Goal: Task Accomplishment & Management: Complete application form

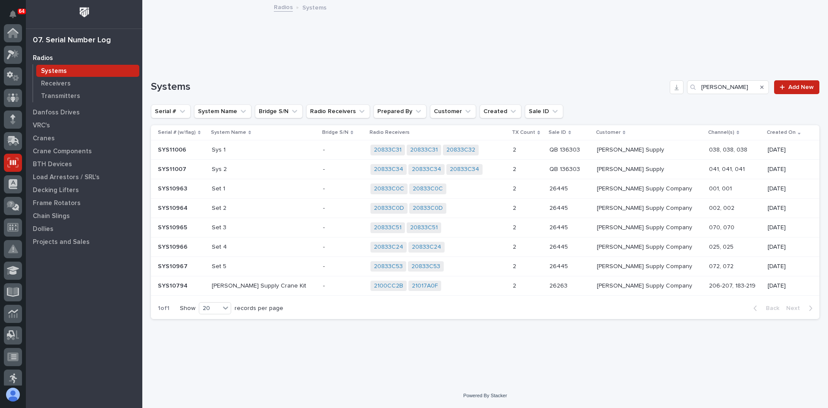
scroll to position [129, 0]
click at [12, 274] on icon at bounding box center [13, 270] width 13 height 10
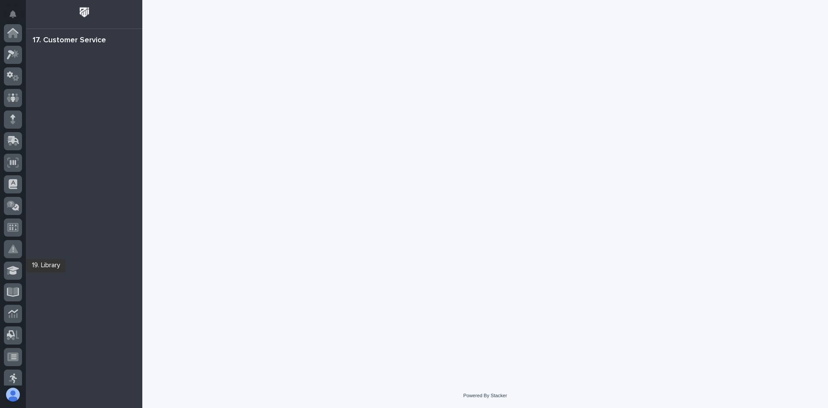
scroll to position [157, 0]
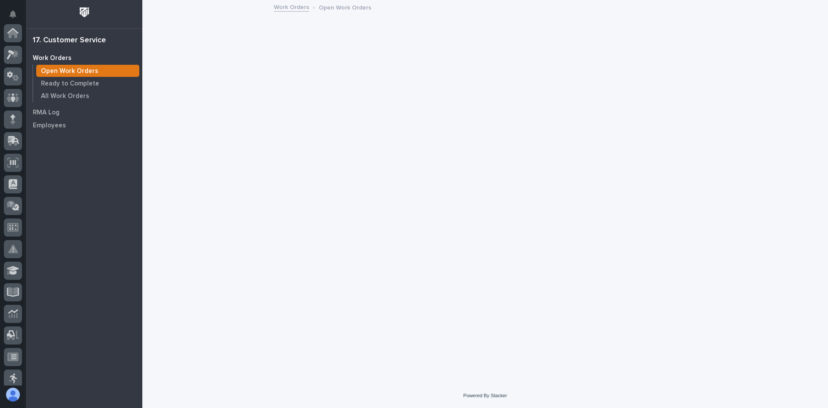
scroll to position [157, 0]
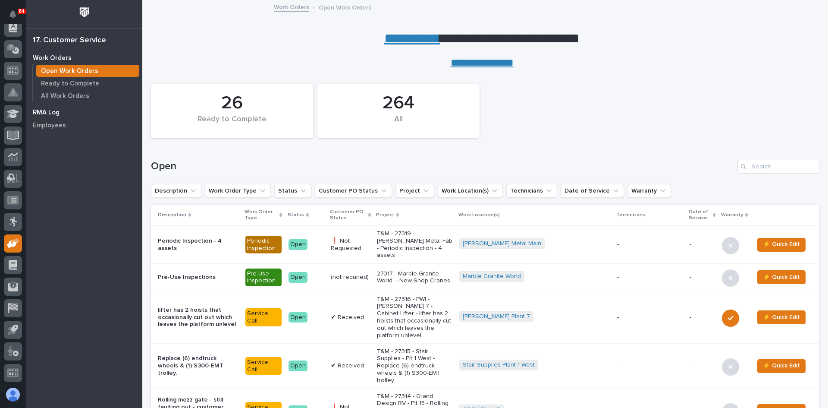
click at [52, 114] on p "RMA Log" at bounding box center [46, 113] width 27 height 8
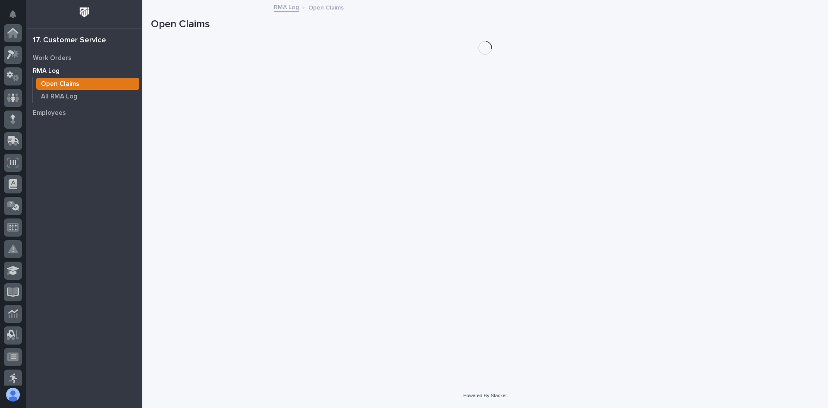
scroll to position [157, 0]
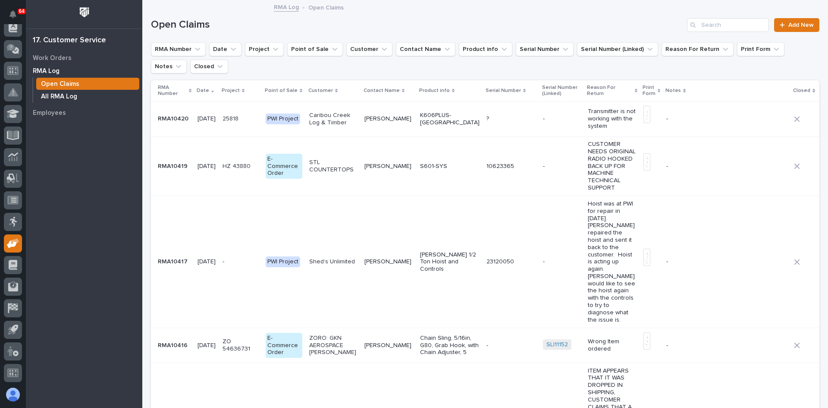
click at [72, 97] on p "All RMA Log" at bounding box center [59, 97] width 36 height 8
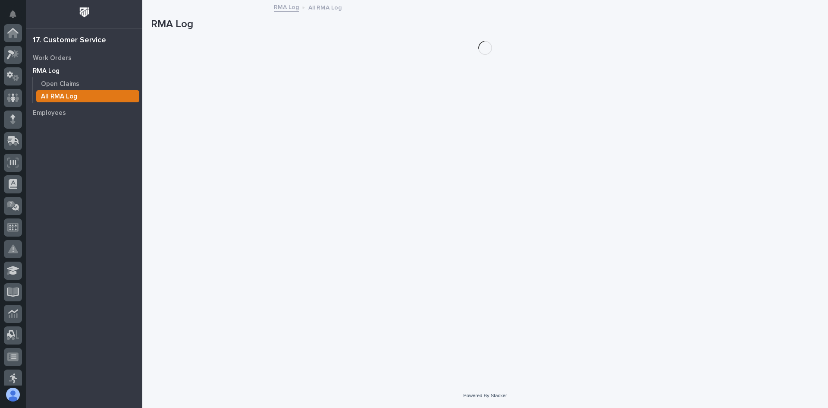
scroll to position [157, 0]
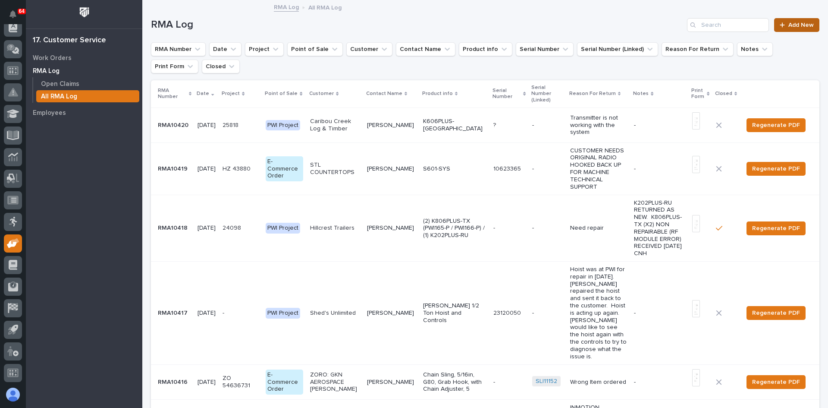
click at [793, 27] on span "Add New" at bounding box center [801, 25] width 25 height 6
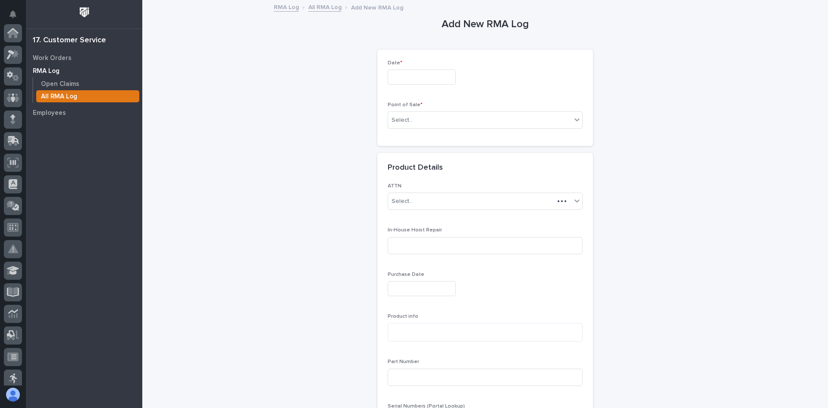
scroll to position [157, 0]
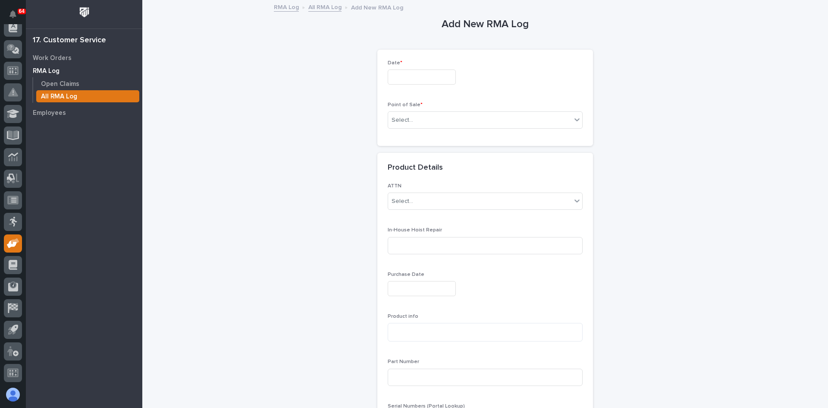
click at [398, 75] on input "text" at bounding box center [422, 76] width 68 height 15
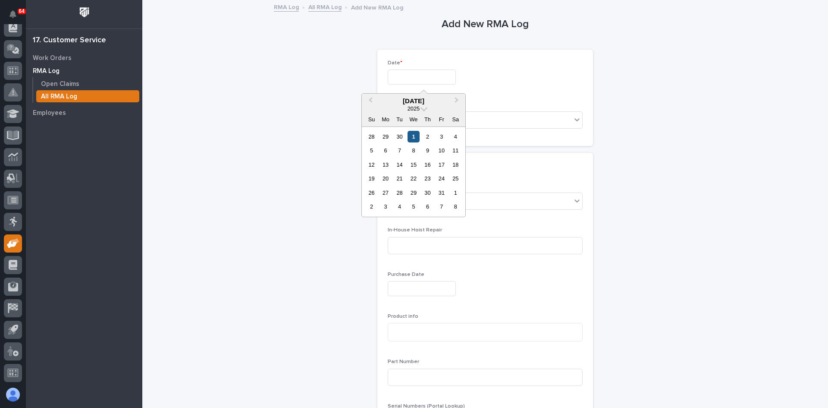
click at [414, 138] on div "1" at bounding box center [414, 137] width 12 height 12
type input "*********"
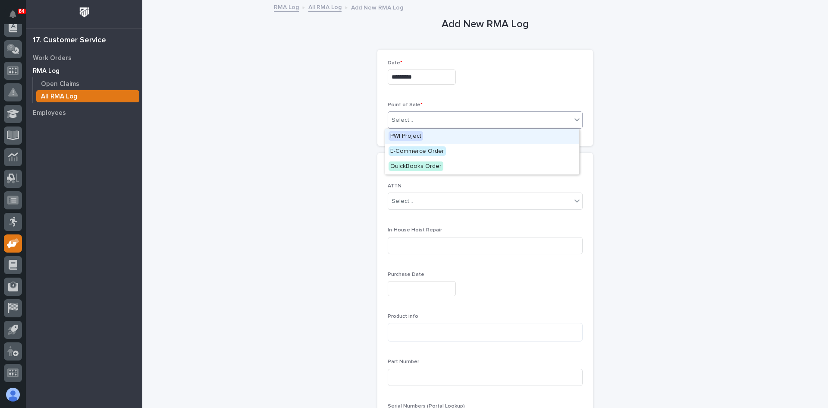
click at [420, 119] on div "Select..." at bounding box center [479, 120] width 183 height 14
click at [410, 138] on span "PWI Project" at bounding box center [406, 135] width 35 height 9
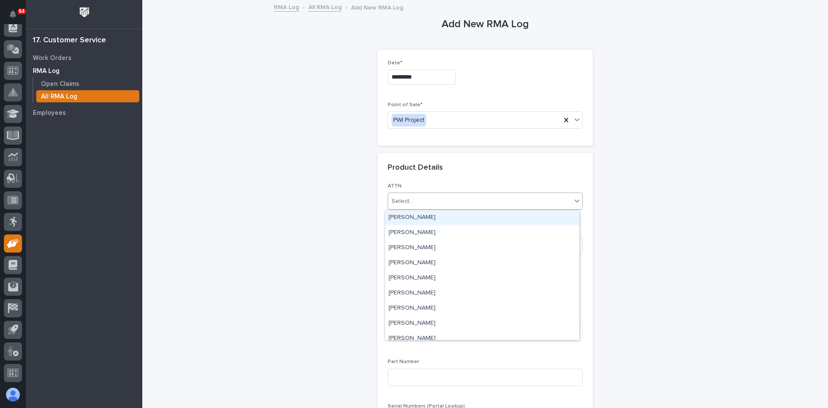
click at [422, 203] on div "Select..." at bounding box center [479, 201] width 183 height 14
type input "***"
click at [423, 214] on div "[PERSON_NAME]" at bounding box center [482, 217] width 194 height 15
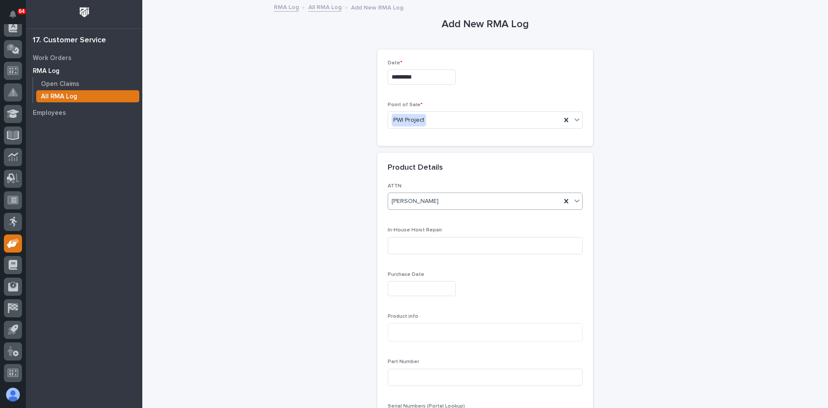
click at [410, 289] on input "text" at bounding box center [422, 288] width 68 height 15
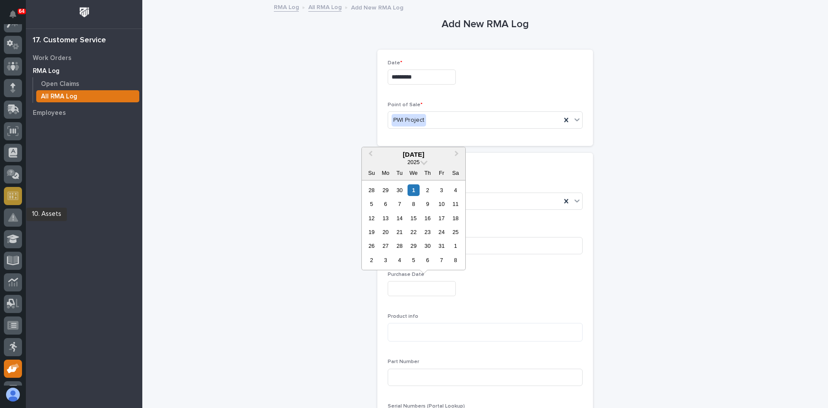
scroll to position [0, 0]
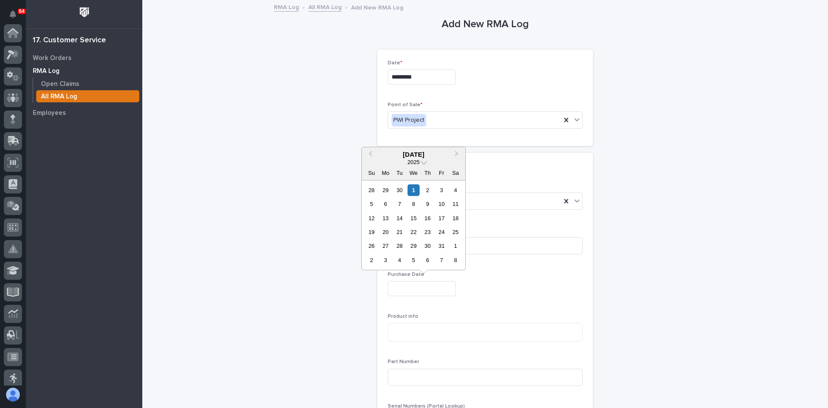
click at [400, 287] on input "text" at bounding box center [422, 288] width 68 height 15
click at [11, 167] on icon at bounding box center [12, 162] width 11 height 10
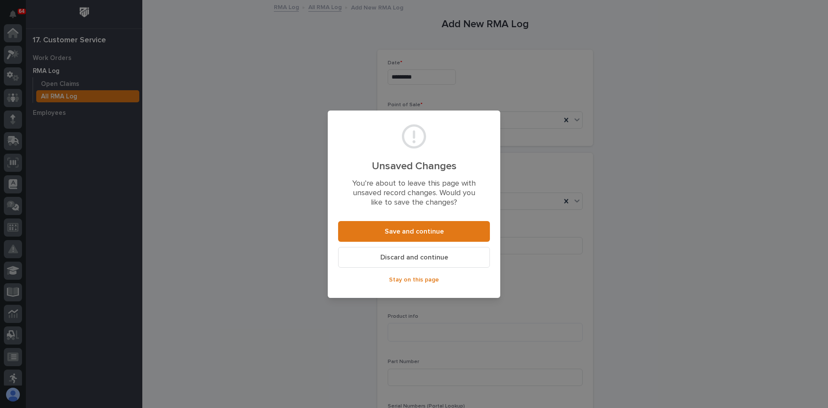
click at [417, 256] on span "Discard and continue" at bounding box center [415, 257] width 68 height 9
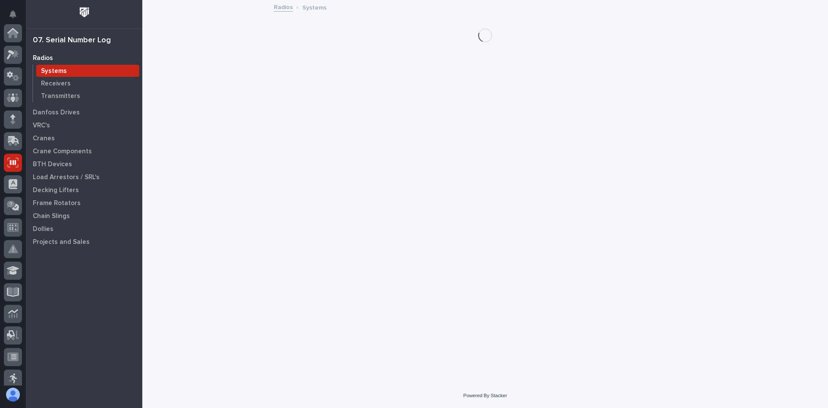
scroll to position [129, 0]
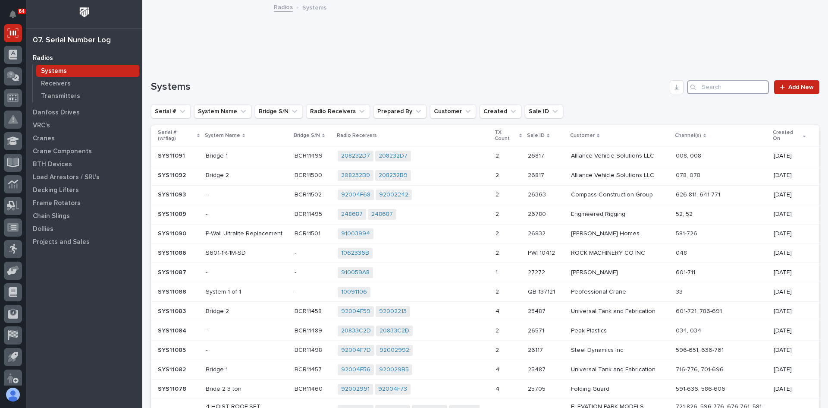
click at [702, 88] on input "Search" at bounding box center [728, 87] width 82 height 14
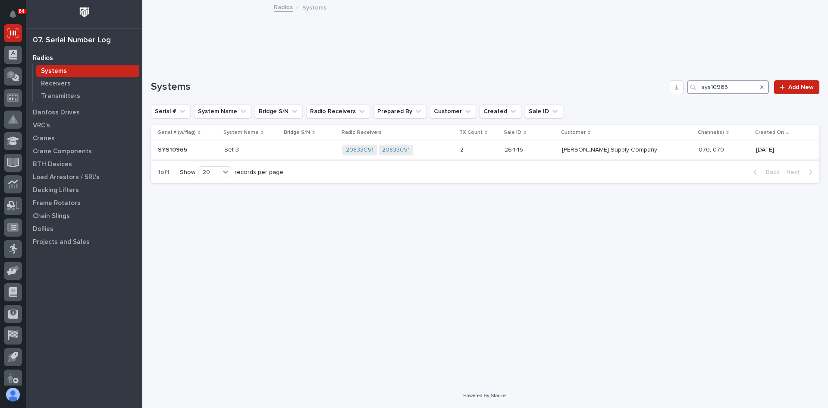
type input "sys10965"
click at [314, 146] on p at bounding box center [310, 149] width 50 height 7
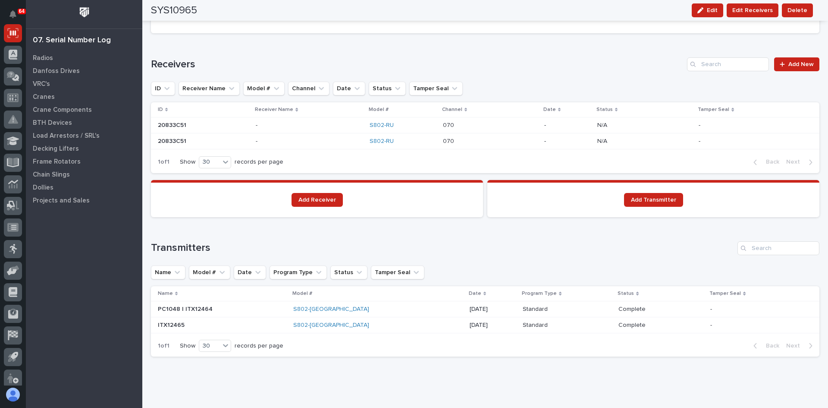
scroll to position [561, 0]
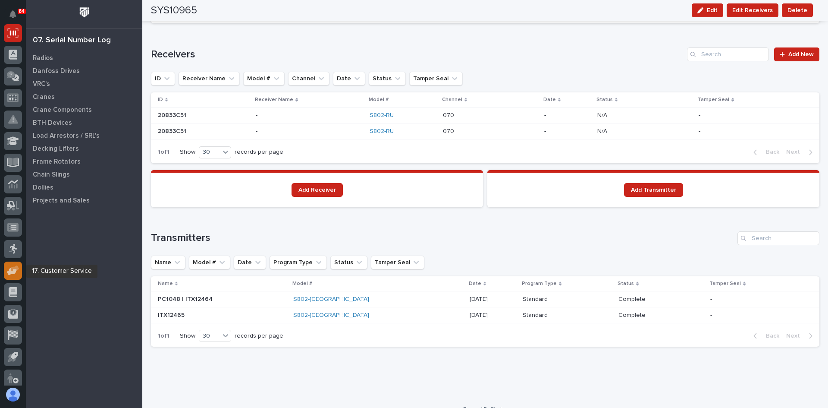
click at [13, 271] on icon at bounding box center [12, 271] width 10 height 8
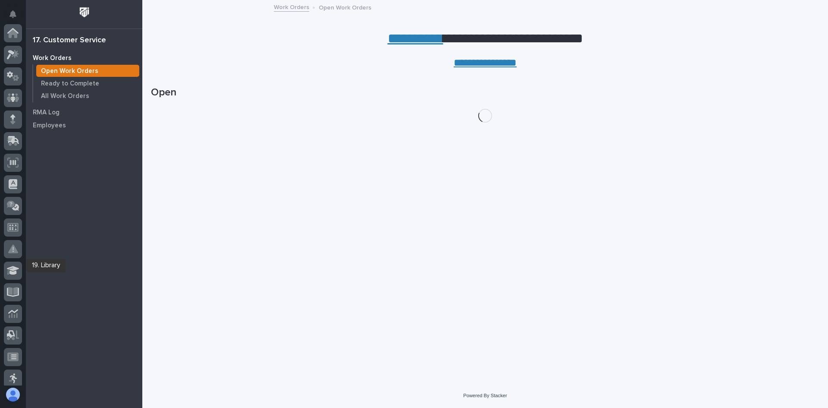
scroll to position [157, 0]
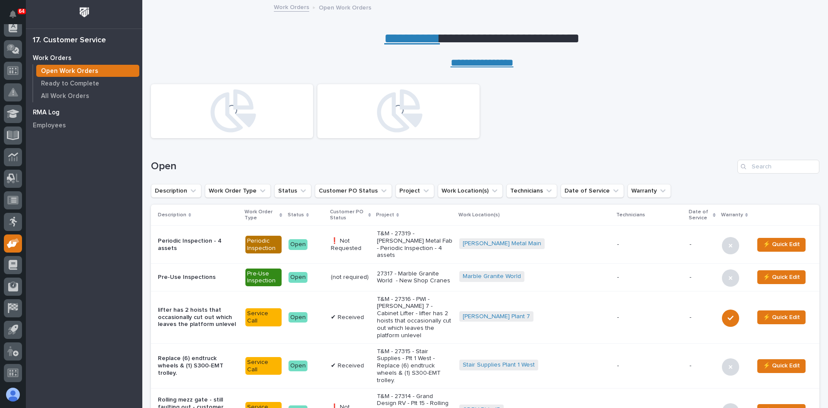
click at [50, 113] on p "RMA Log" at bounding box center [46, 113] width 27 height 8
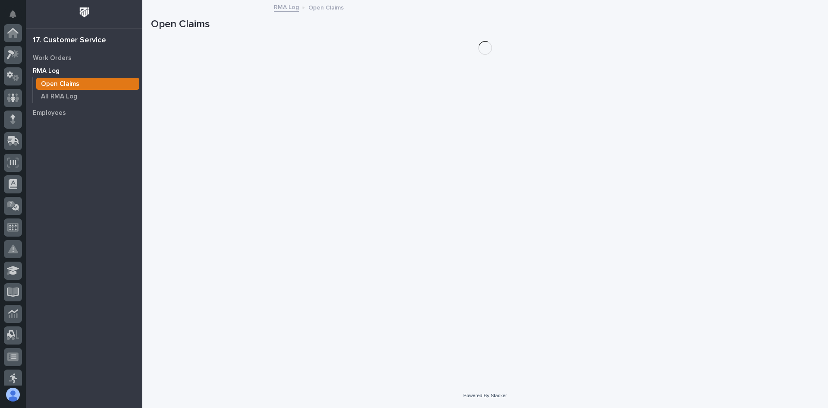
scroll to position [157, 0]
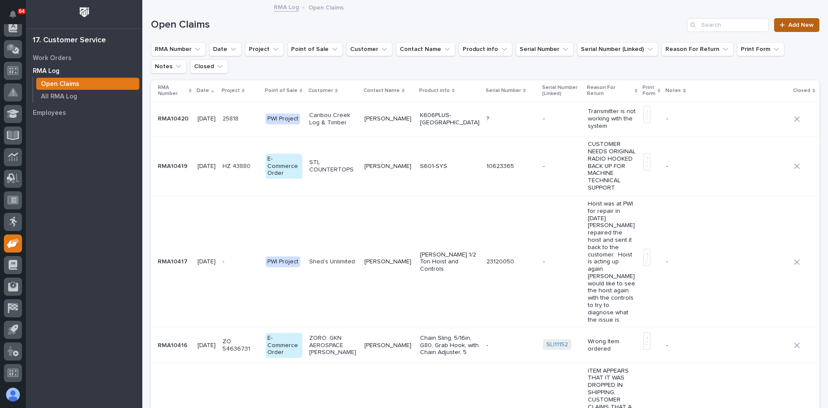
click at [793, 24] on span "Add New" at bounding box center [801, 25] width 25 height 6
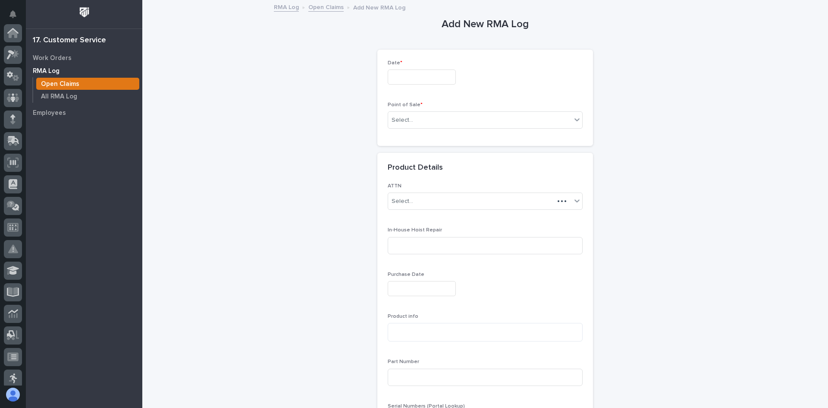
scroll to position [157, 0]
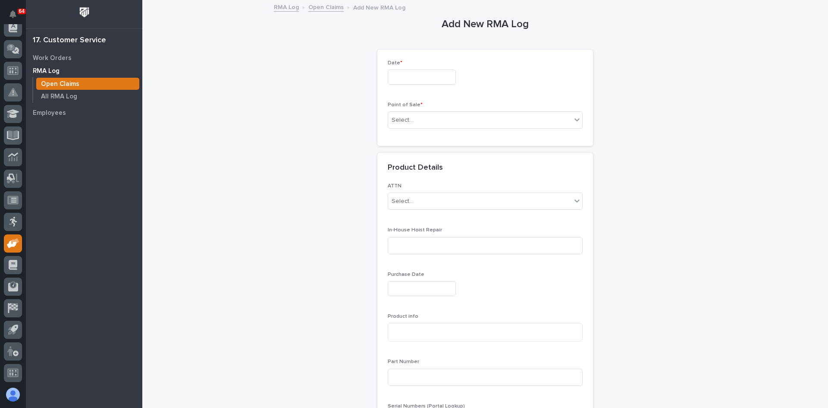
click at [407, 74] on input "text" at bounding box center [422, 76] width 68 height 15
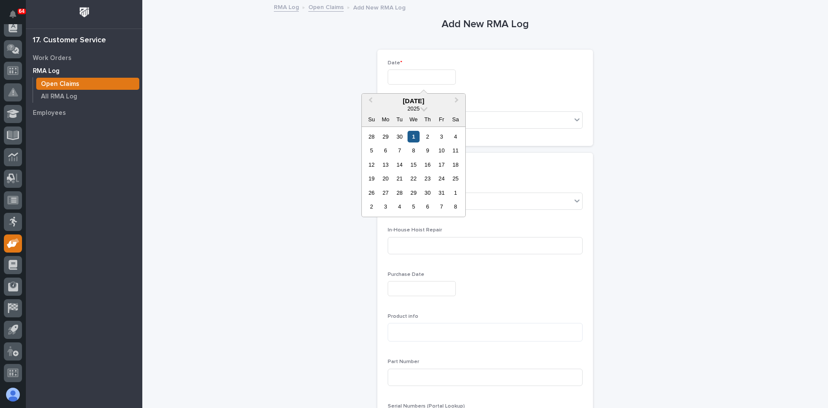
click at [414, 136] on div "1" at bounding box center [414, 137] width 12 height 12
type input "*********"
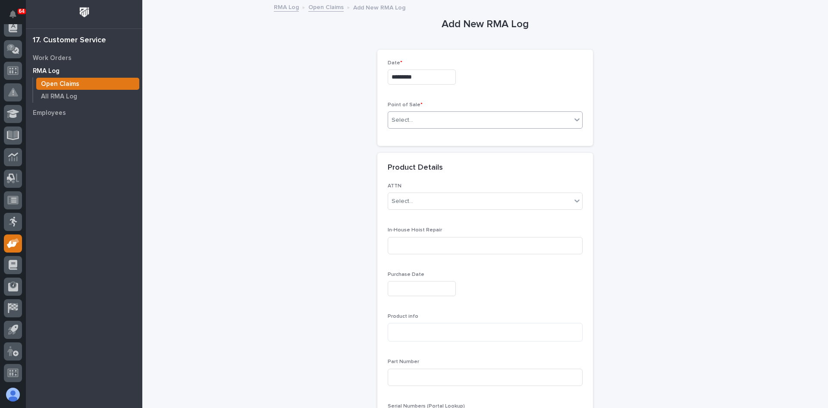
click at [412, 117] on div "Select..." at bounding box center [479, 120] width 183 height 14
click at [415, 132] on span "PWI Project" at bounding box center [406, 135] width 35 height 9
click at [414, 200] on div "Select..." at bounding box center [479, 201] width 183 height 14
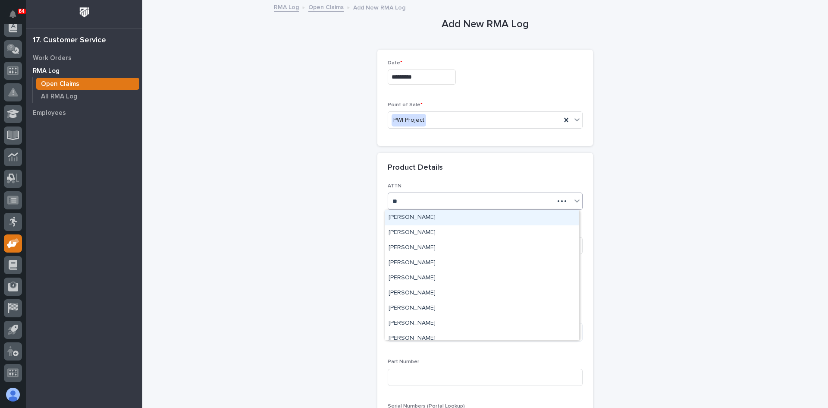
type input "***"
click at [413, 212] on div "[PERSON_NAME]" at bounding box center [482, 217] width 194 height 15
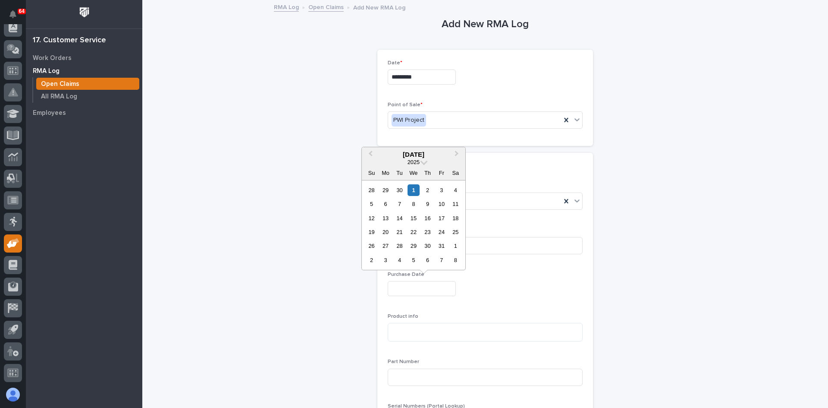
click at [393, 287] on input "text" at bounding box center [422, 288] width 68 height 15
click at [371, 154] on span "Previous Month" at bounding box center [371, 154] width 0 height 11
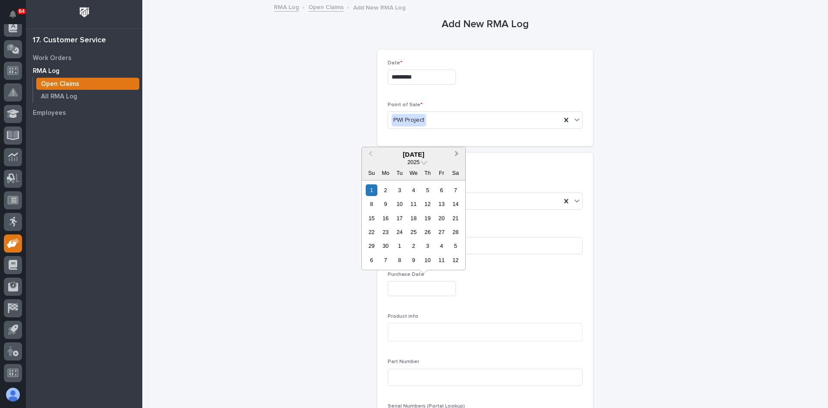
click at [459, 151] on button "Next Month" at bounding box center [458, 155] width 14 height 14
click at [388, 201] on div "7" at bounding box center [386, 204] width 12 height 12
type input "**********"
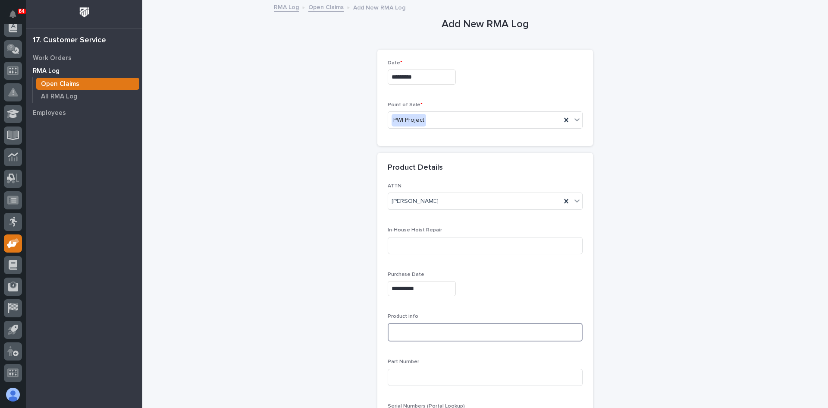
click at [399, 331] on textarea at bounding box center [485, 332] width 195 height 19
type textarea "**********"
click at [396, 376] on input at bounding box center [485, 376] width 195 height 17
type input "s"
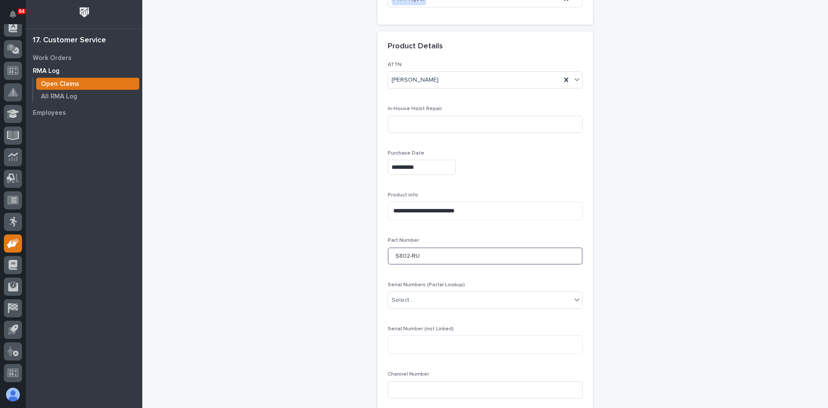
scroll to position [129, 0]
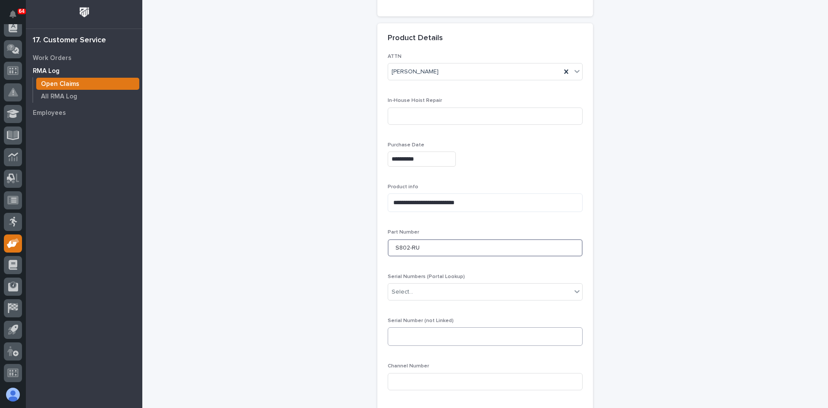
type input "S802-RU"
click at [396, 339] on textarea at bounding box center [485, 336] width 195 height 19
type textarea "**********"
click at [392, 385] on input at bounding box center [485, 381] width 195 height 17
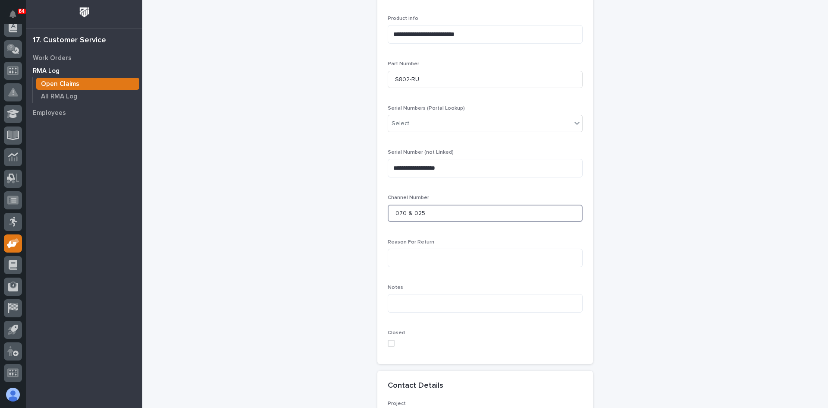
scroll to position [302, 0]
type input "070 & 025"
click at [402, 255] on textarea at bounding box center [485, 253] width 195 height 19
type textarea "*"
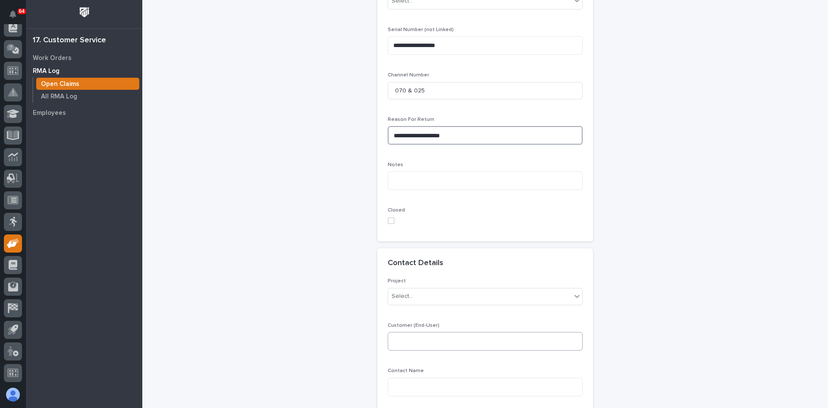
scroll to position [431, 0]
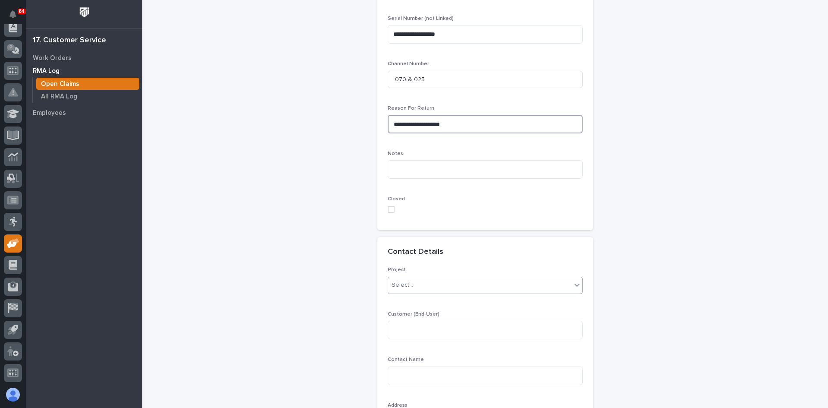
type textarea "**********"
click at [412, 290] on div "Select..." at bounding box center [479, 285] width 183 height 14
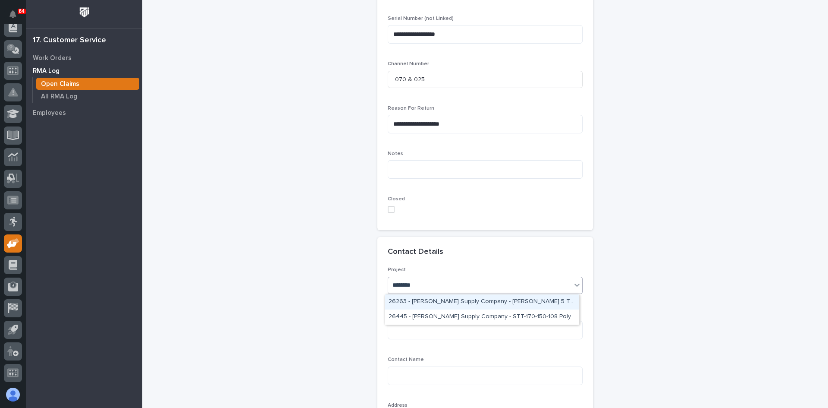
type input "*********"
click at [469, 313] on div "26445 - [PERSON_NAME] Supply Company - STT-170-150-108 Poly Wheel, Electrical P…" at bounding box center [482, 316] width 194 height 15
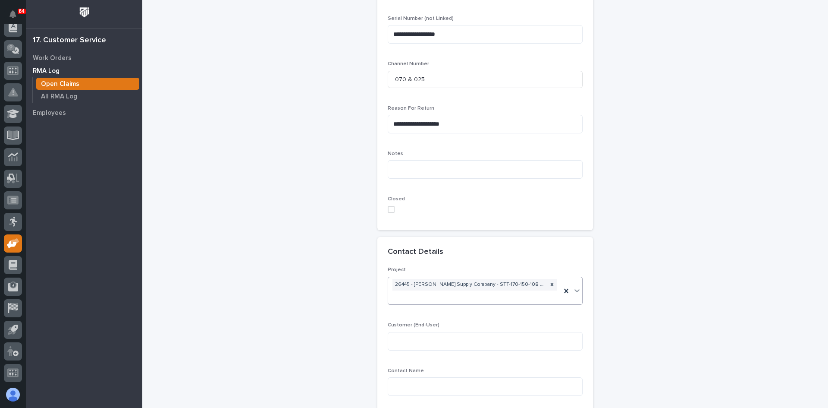
scroll to position [437, 0]
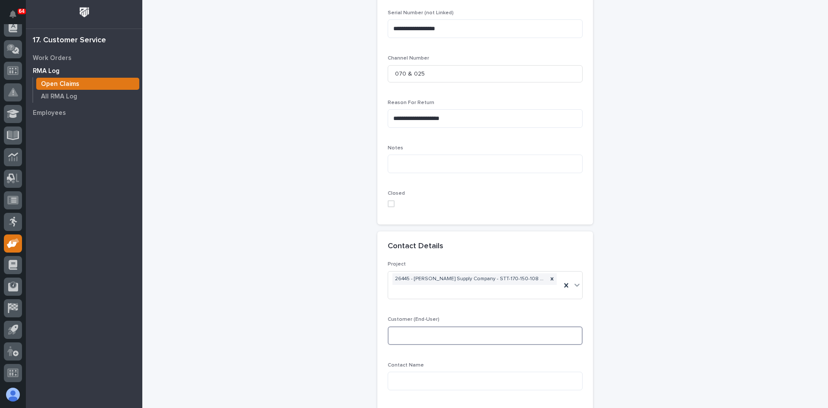
click at [405, 337] on textarea at bounding box center [485, 335] width 195 height 19
type textarea "*"
type textarea "**********"
click at [402, 375] on textarea at bounding box center [485, 380] width 195 height 19
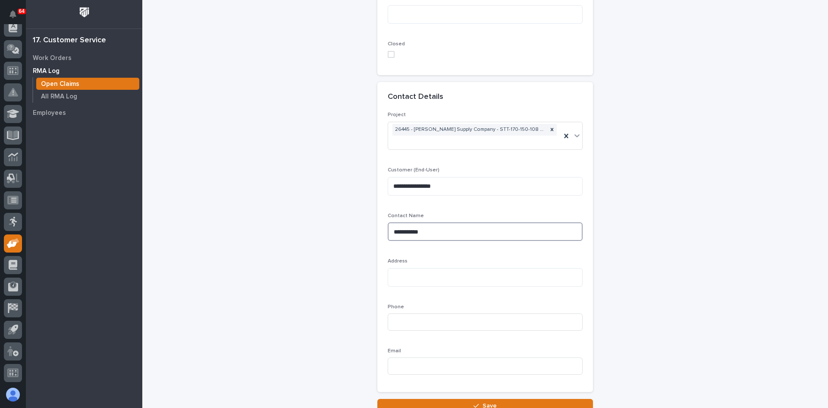
scroll to position [610, 0]
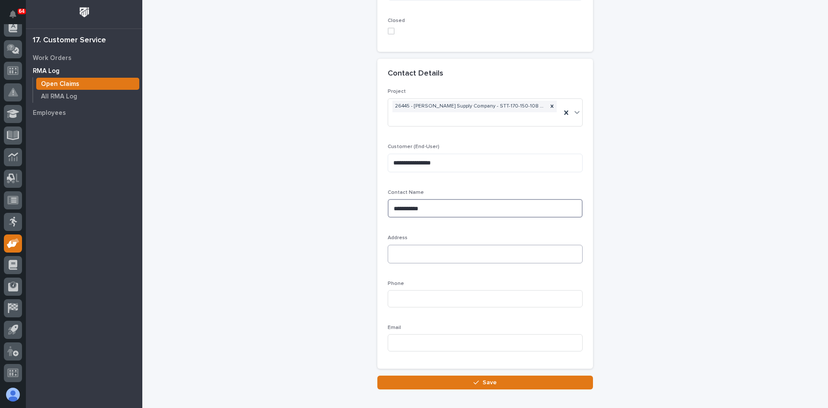
type textarea "**********"
click at [398, 258] on textarea at bounding box center [485, 254] width 195 height 19
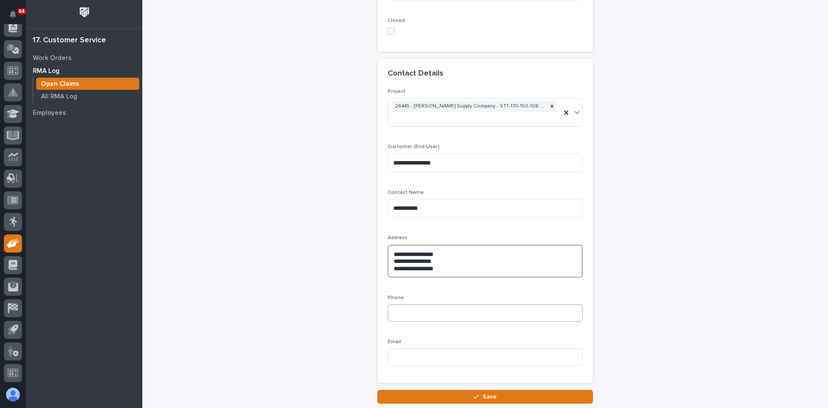
type textarea "**********"
click at [400, 314] on input at bounding box center [485, 312] width 195 height 17
click at [400, 355] on input at bounding box center [485, 356] width 195 height 17
paste input "[EMAIL_ADDRESS][DOMAIN_NAME]"
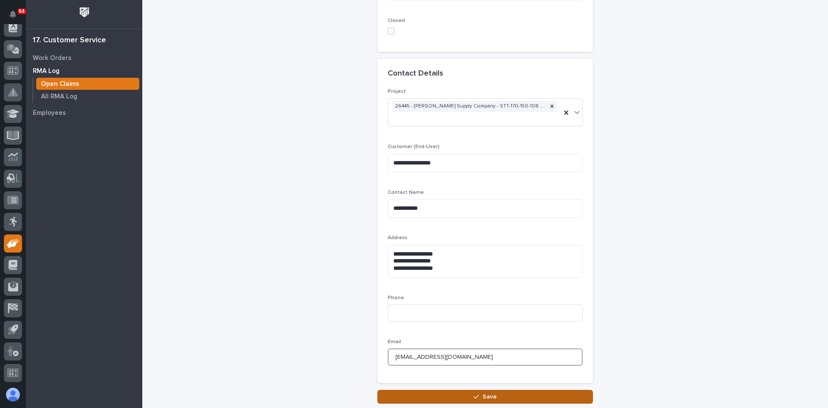
type input "[EMAIL_ADDRESS][DOMAIN_NAME]"
click at [485, 397] on span "Save" at bounding box center [490, 397] width 14 height 8
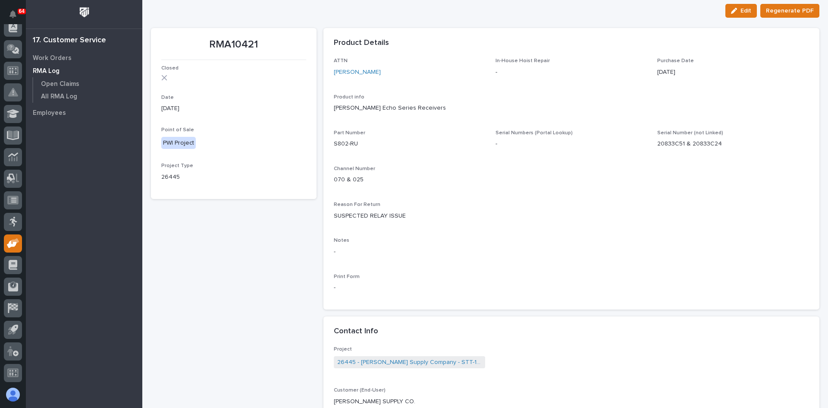
scroll to position [31, 0]
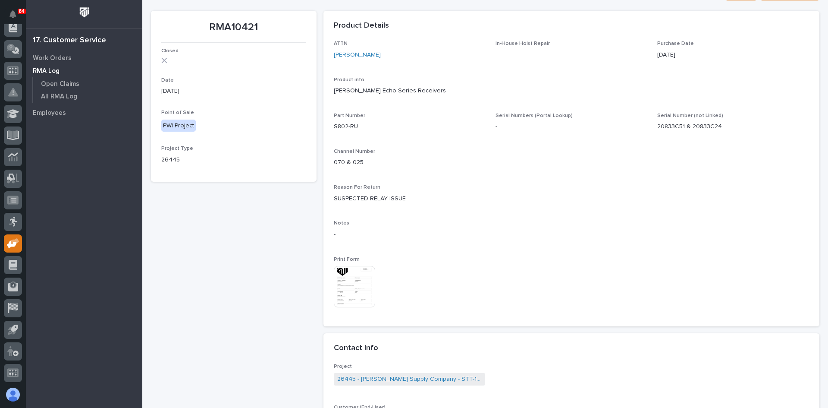
click at [349, 277] on img at bounding box center [354, 286] width 41 height 41
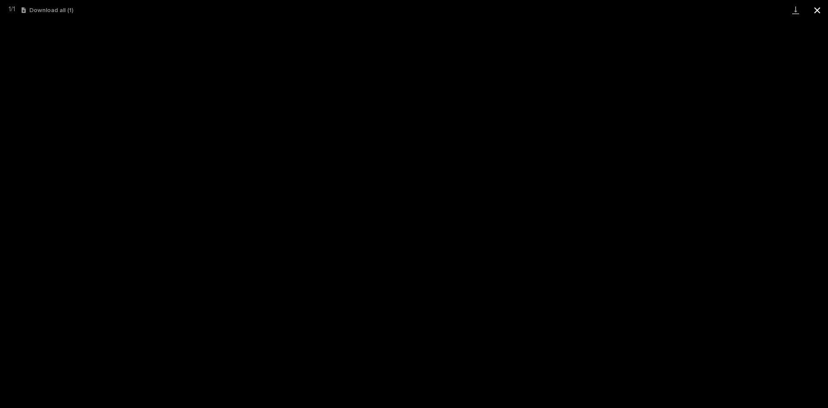
click at [816, 10] on button "Close gallery" at bounding box center [818, 10] width 22 height 20
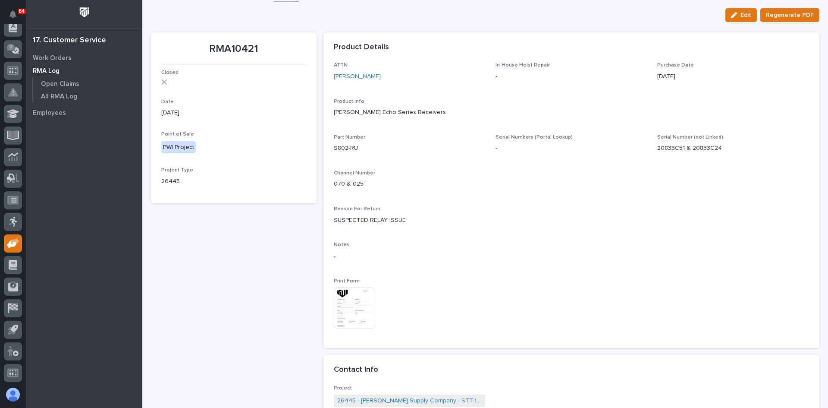
scroll to position [0, 0]
